Goal: Task Accomplishment & Management: Manage account settings

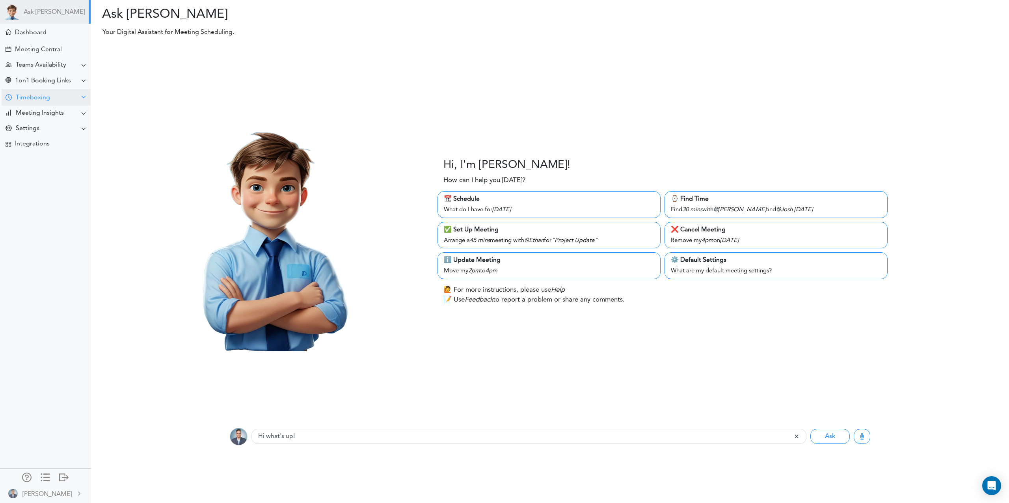
click at [39, 98] on div "Timeboxing" at bounding box center [33, 97] width 34 height 7
click at [42, 113] on div "Goals for [DATE]" at bounding box center [35, 113] width 43 height 4
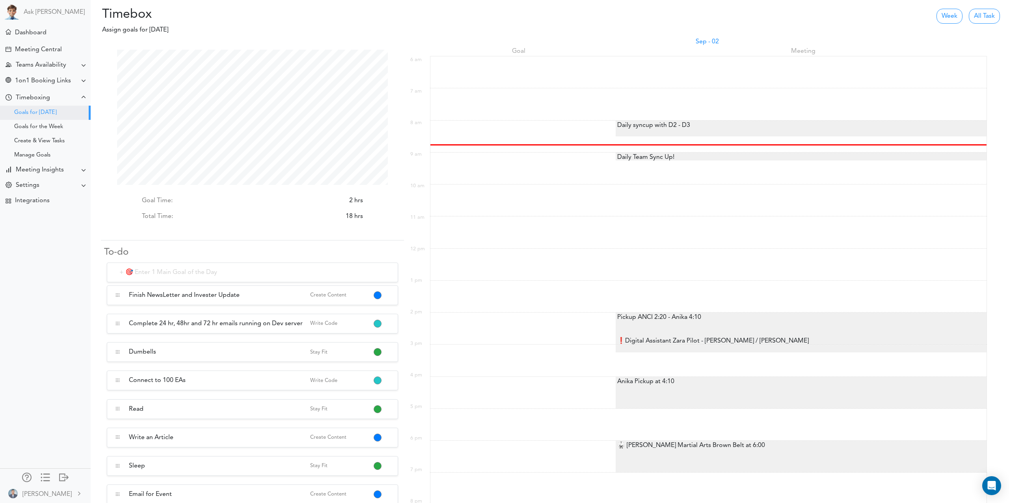
scroll to position [135, 271]
click at [378, 294] on button "button" at bounding box center [377, 296] width 6 height 6
click at [412, 331] on link "Mark as Completed" at bounding box center [411, 329] width 75 height 13
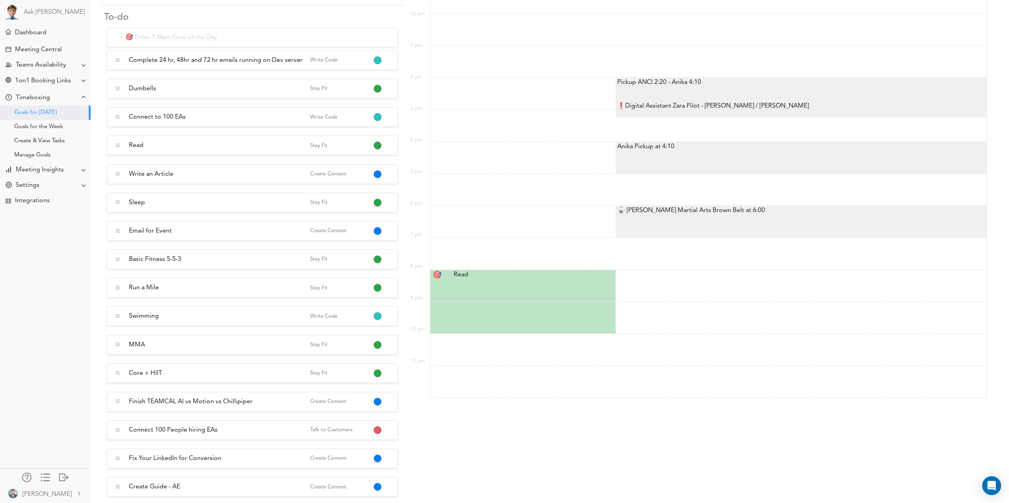
scroll to position [234, 0]
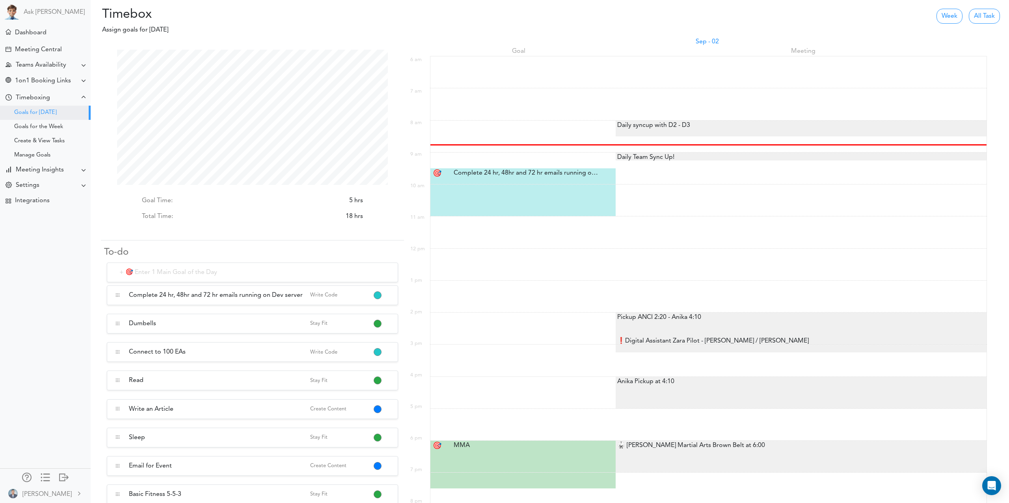
scroll to position [104, 0]
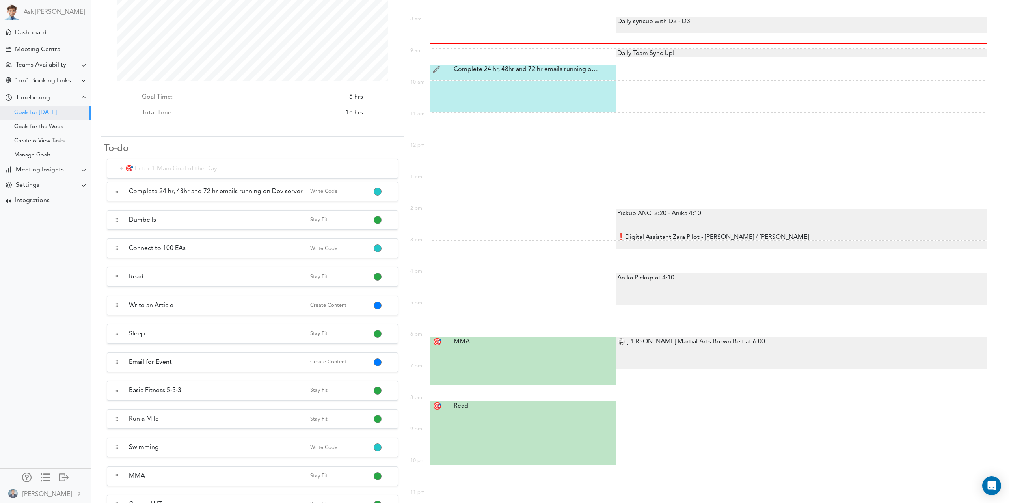
click at [528, 70] on div "Complete 24 hr, 48hr and 72 hr emails running on Dev server Complete 24 hr, 48h…" at bounding box center [524, 69] width 153 height 9
type input "Complete 24 hr, 48hr and 72 hr emails running on Dev server"
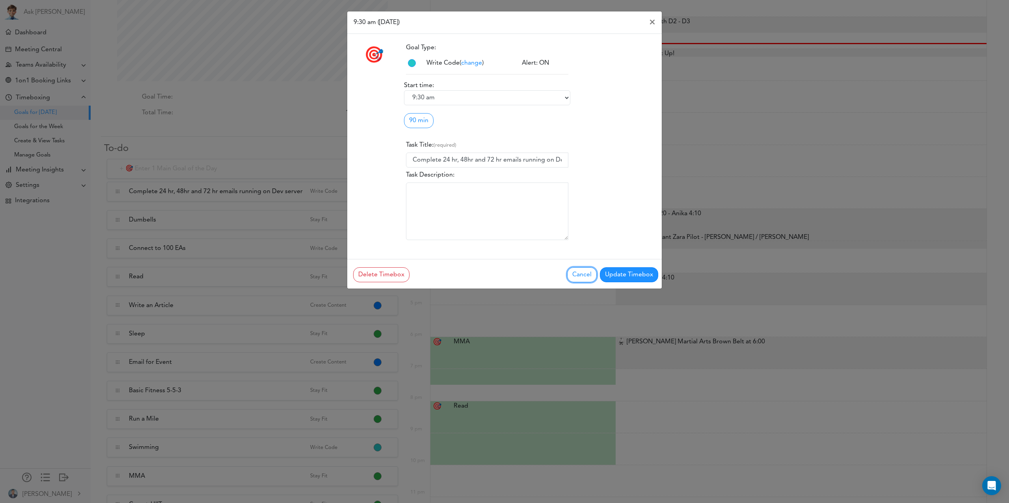
drag, startPoint x: 584, startPoint y: 272, endPoint x: 456, endPoint y: 102, distance: 212.3
click at [456, 102] on div "9:30 am (2025-09-02) × 🎯 Goal Type: Write Code change Alert: ON 6:00 am 525" at bounding box center [504, 150] width 315 height 278
click at [455, 98] on select "6:00 am 6:15 am 6:30 am 6:45 am 7:00 am 7:15 am 7:30 am 7:45 am 8:00 am 8:15 am…" at bounding box center [487, 97] width 166 height 15
click at [404, 90] on select "6:00 am 6:15 am 6:30 am 6:45 am 7:00 am 7:15 am 7:30 am 7:45 am 8:00 am 8:15 am…" at bounding box center [487, 97] width 166 height 15
click at [584, 274] on button "Cancel" at bounding box center [582, 274] width 30 height 15
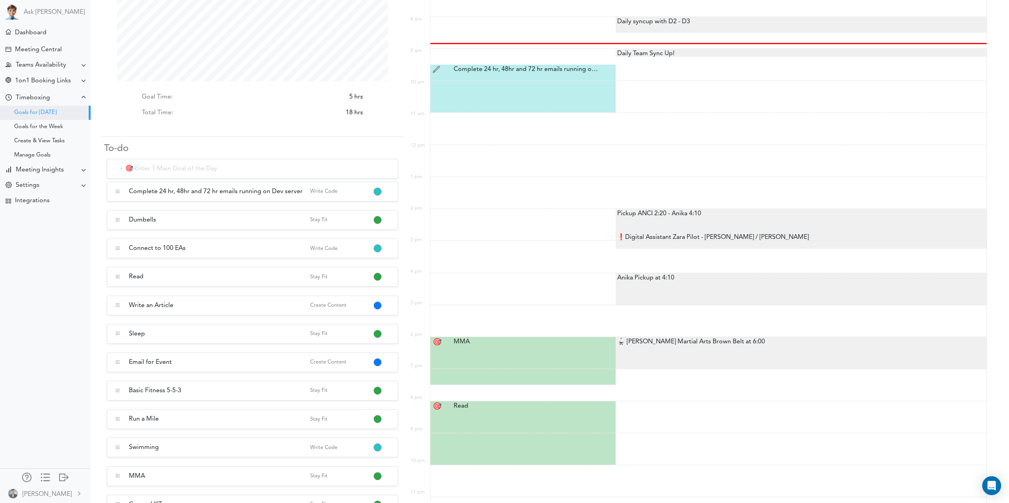
click at [491, 68] on div "Complete 24 hr, 48hr and 72 hr emails running on Dev server Complete 24 hr, 48h…" at bounding box center [524, 69] width 153 height 9
select select "9:30 am"
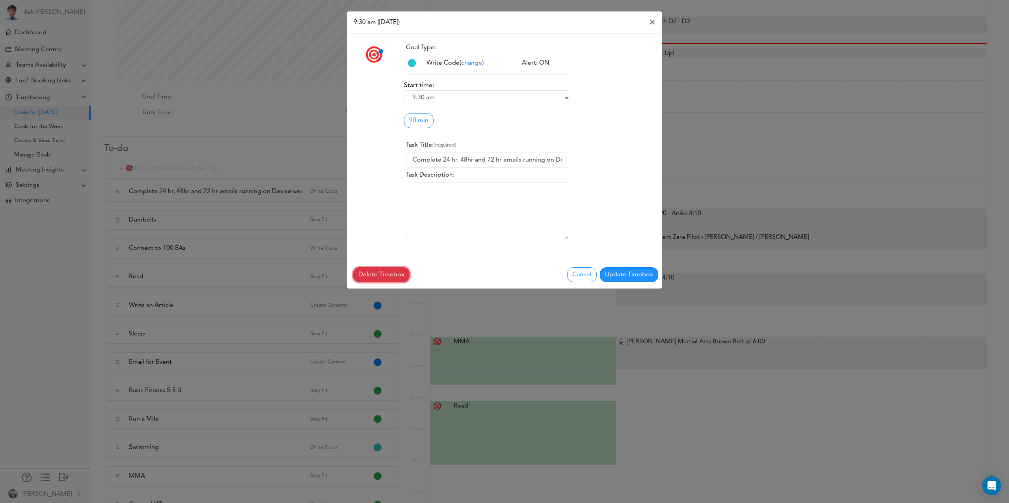
click at [373, 273] on button "Delete Timebox" at bounding box center [381, 274] width 56 height 15
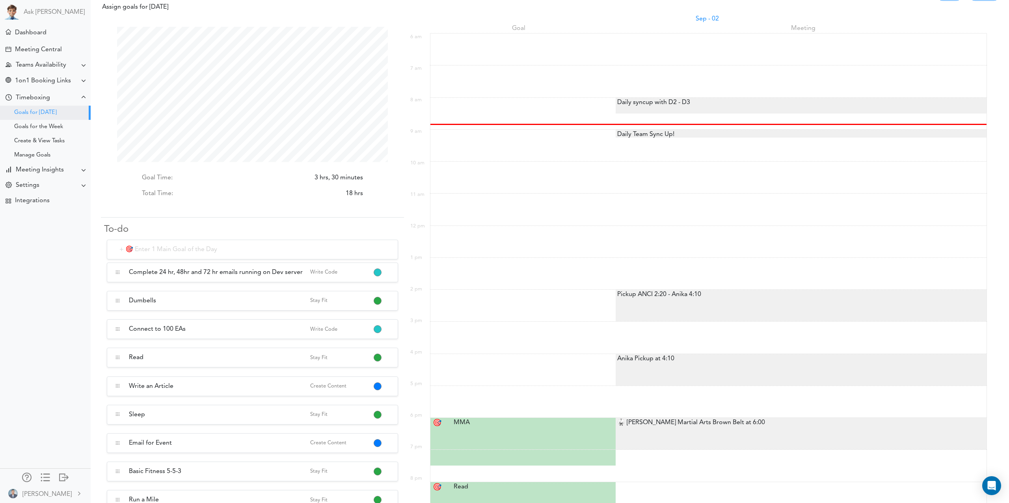
scroll to position [27, 0]
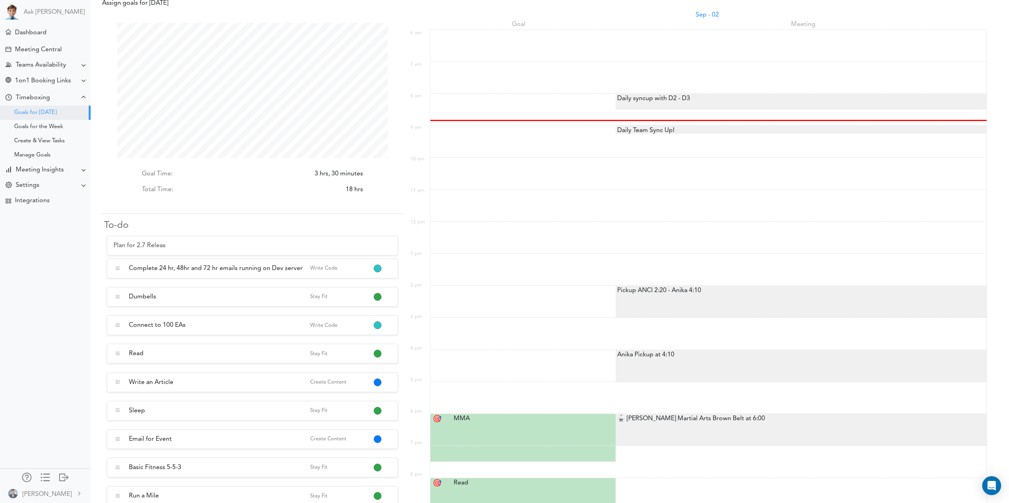
type input "Plan for 2.7 Release"
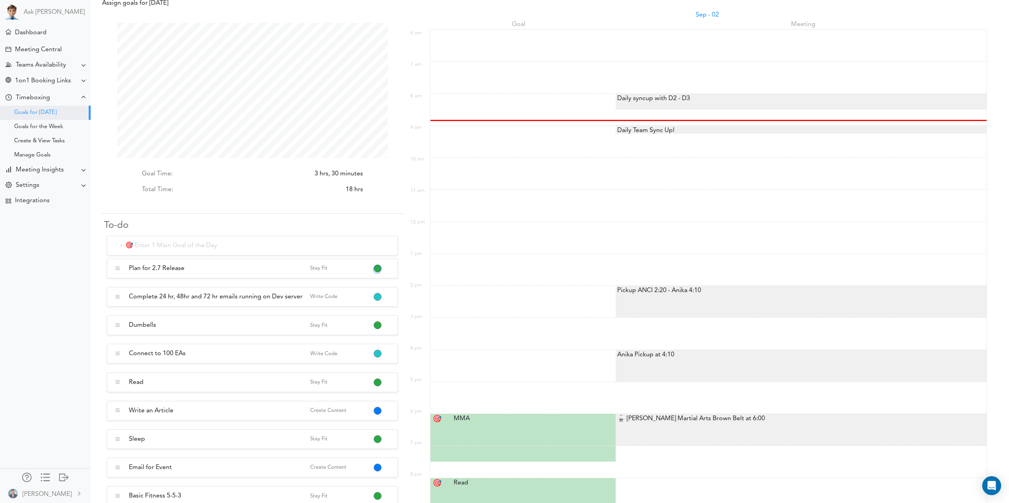
click at [376, 269] on button "button" at bounding box center [377, 269] width 6 height 6
click at [417, 369] on link "Plan" at bounding box center [411, 372] width 75 height 13
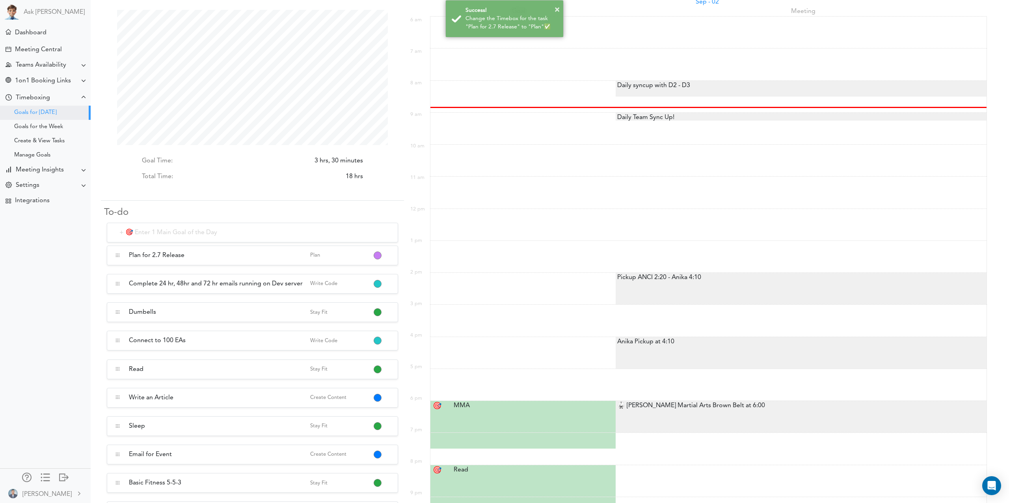
scroll to position [0, 0]
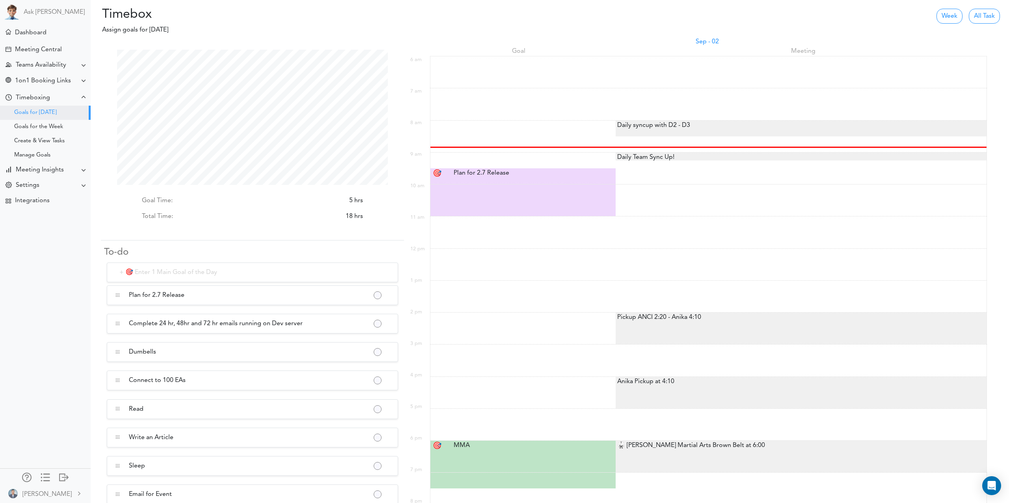
scroll to position [135, 271]
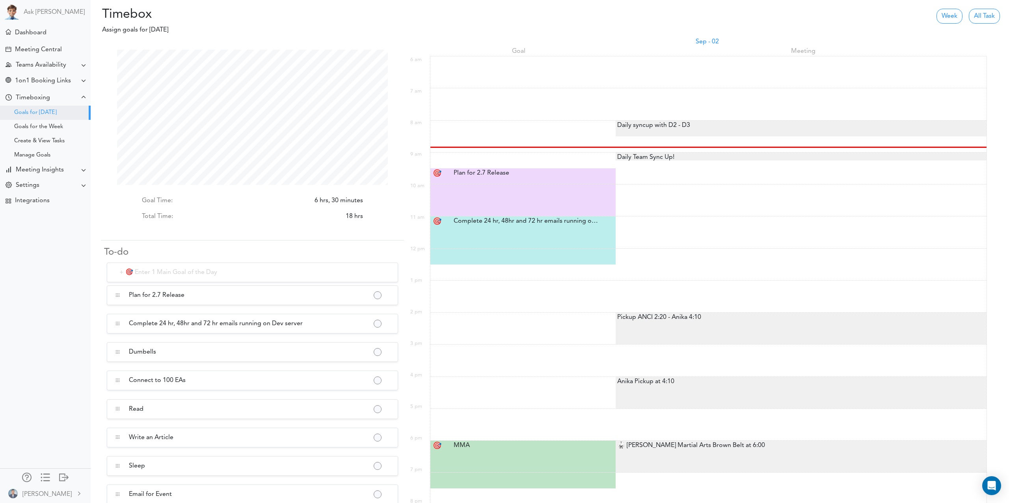
scroll to position [135, 271]
click at [491, 194] on div at bounding box center [524, 193] width 154 height 3
click at [489, 177] on div "Plan for 2.7 Release Plan for 2.7 Release" at bounding box center [524, 172] width 153 height 9
type input "Plan for 2.7 Release"
select select "9:30 am"
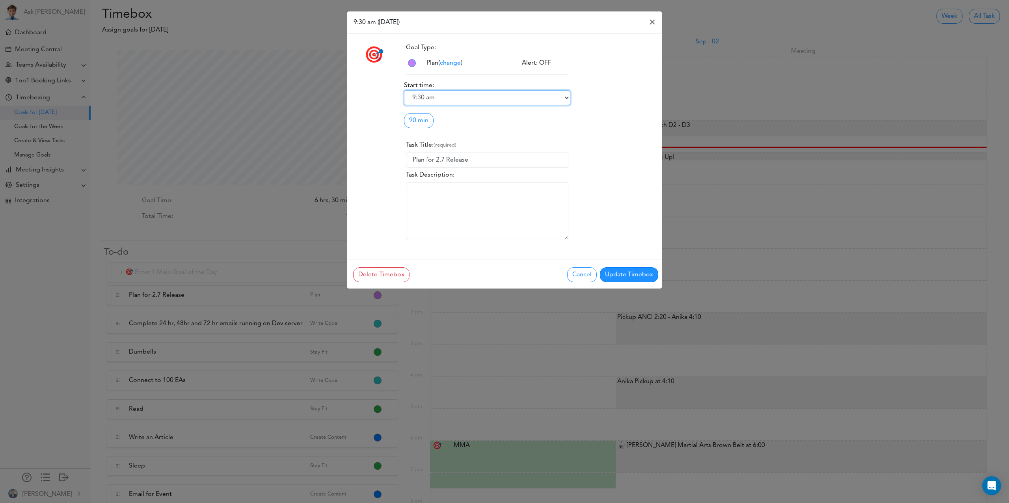
click at [447, 95] on select "6:00 am 6:15 am 6:30 am 6:45 am 7:00 am 7:15 am 7:30 am 7:45 am 8:00 am 8:15 am…" at bounding box center [487, 97] width 166 height 15
click at [425, 121] on link "90 min" at bounding box center [419, 120] width 30 height 15
click at [426, 153] on link "60 min" at bounding box center [435, 151] width 62 height 13
click at [633, 272] on button "Update Timebox" at bounding box center [629, 274] width 58 height 15
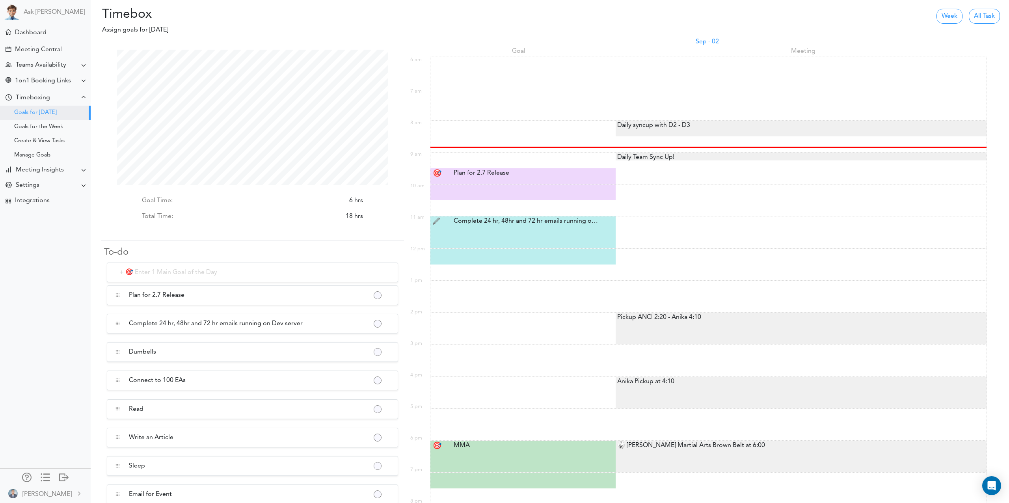
scroll to position [135, 271]
click at [515, 227] on div "Complete 24 hr, 48hr and 72 hr emails running on Dev server Complete 24 hr, 48h…" at bounding box center [522, 232] width 185 height 32
click at [528, 220] on div "Complete 24 hr, 48hr and 72 hr emails running on Dev server Complete 24 hr, 48h…" at bounding box center [524, 220] width 153 height 9
type input "Complete 24 hr, 48hr and 72 hr emails running on Dev server"
select select "11:00 am"
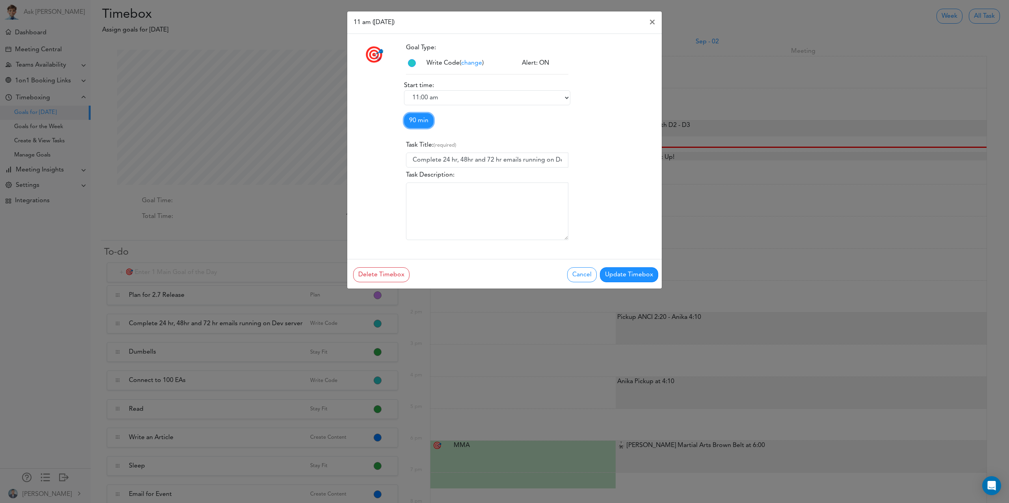
click at [426, 116] on link "90 min" at bounding box center [419, 120] width 30 height 15
click at [430, 178] on link "120 min" at bounding box center [435, 176] width 62 height 13
click at [640, 274] on button "Update Timebox" at bounding box center [629, 274] width 58 height 15
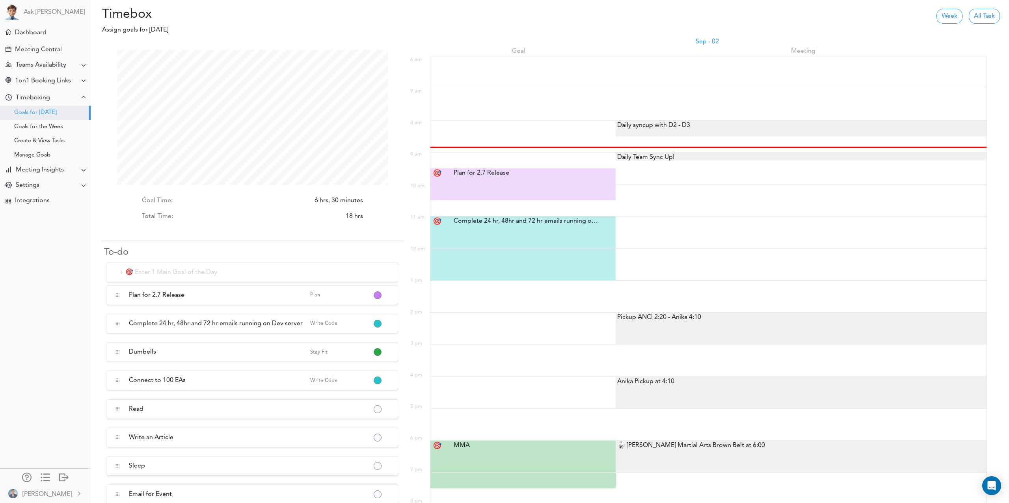
scroll to position [135, 271]
